Goal: Check status: Check status

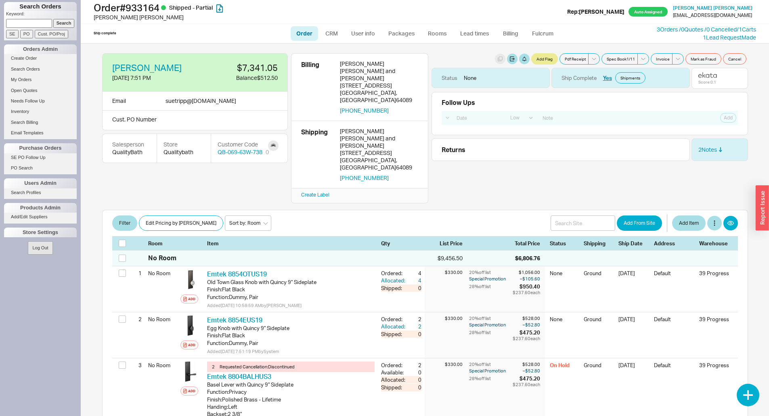
select select "LOW"
click at [22, 21] on input at bounding box center [29, 23] width 46 height 8
type input "930610"
click at [53, 19] on input "Search" at bounding box center [63, 23] width 21 height 8
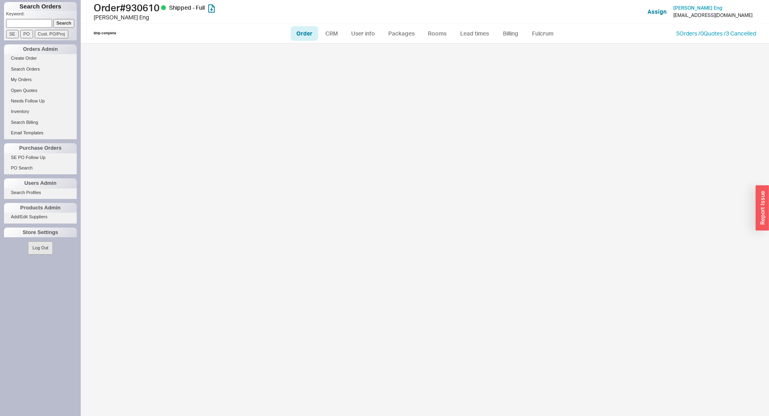
select select "LOW"
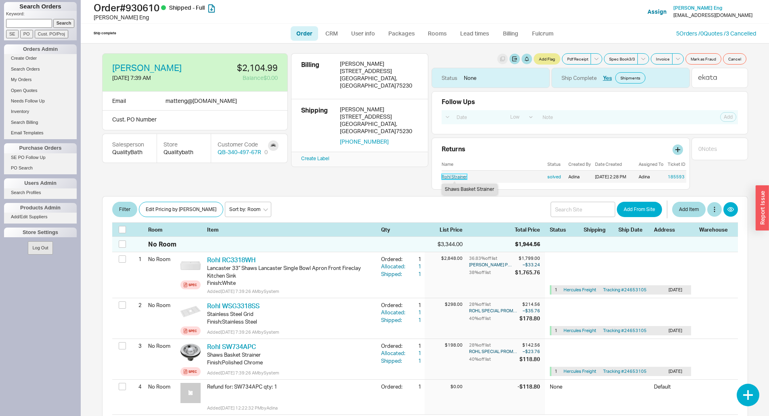
click at [458, 176] on link "Rohl Strainer" at bounding box center [454, 177] width 25 height 6
